Goal: Navigation & Orientation: Go to known website

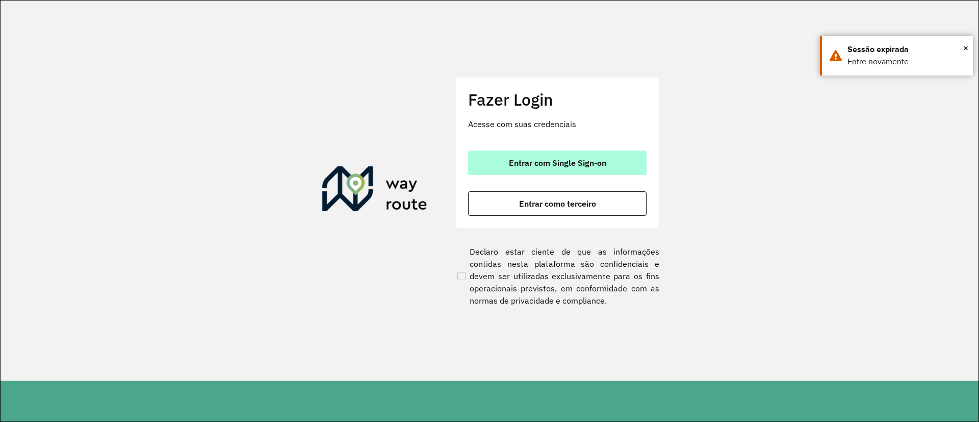
click at [544, 156] on button "Entrar com Single Sign-on" at bounding box center [557, 162] width 178 height 24
